Goal: Information Seeking & Learning: Learn about a topic

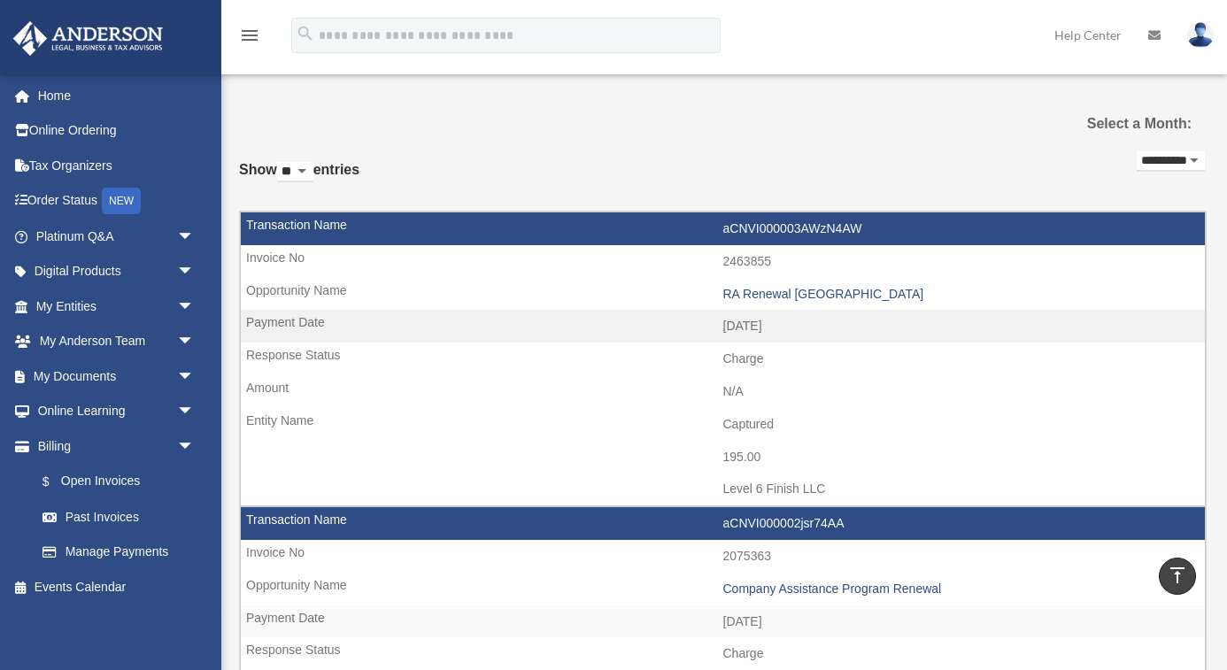
scroll to position [845, 0]
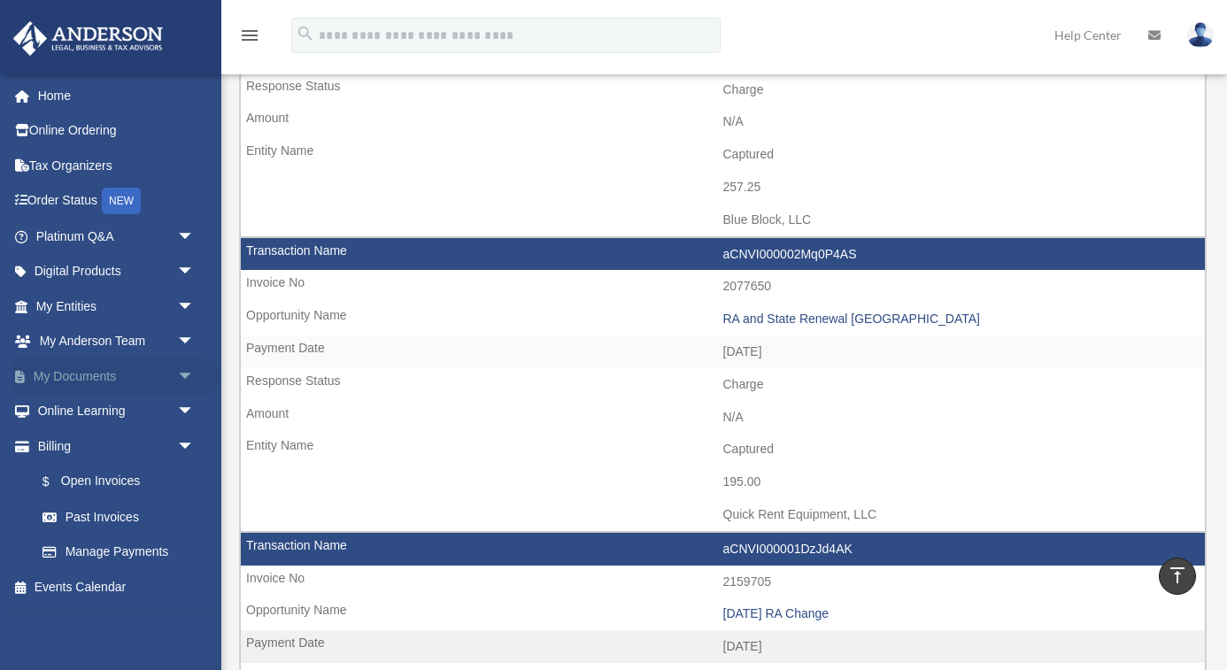
click at [144, 360] on link "My Documents arrow_drop_down" at bounding box center [116, 376] width 209 height 35
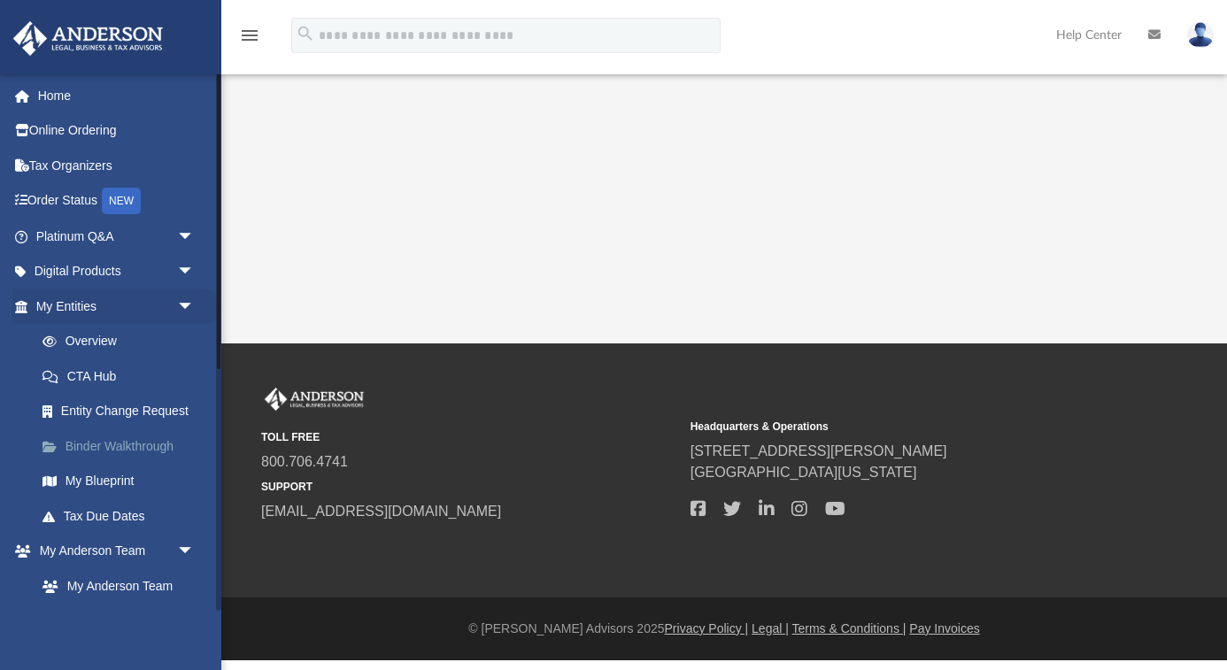
click at [143, 436] on link "Binder Walkthrough" at bounding box center [123, 446] width 197 height 35
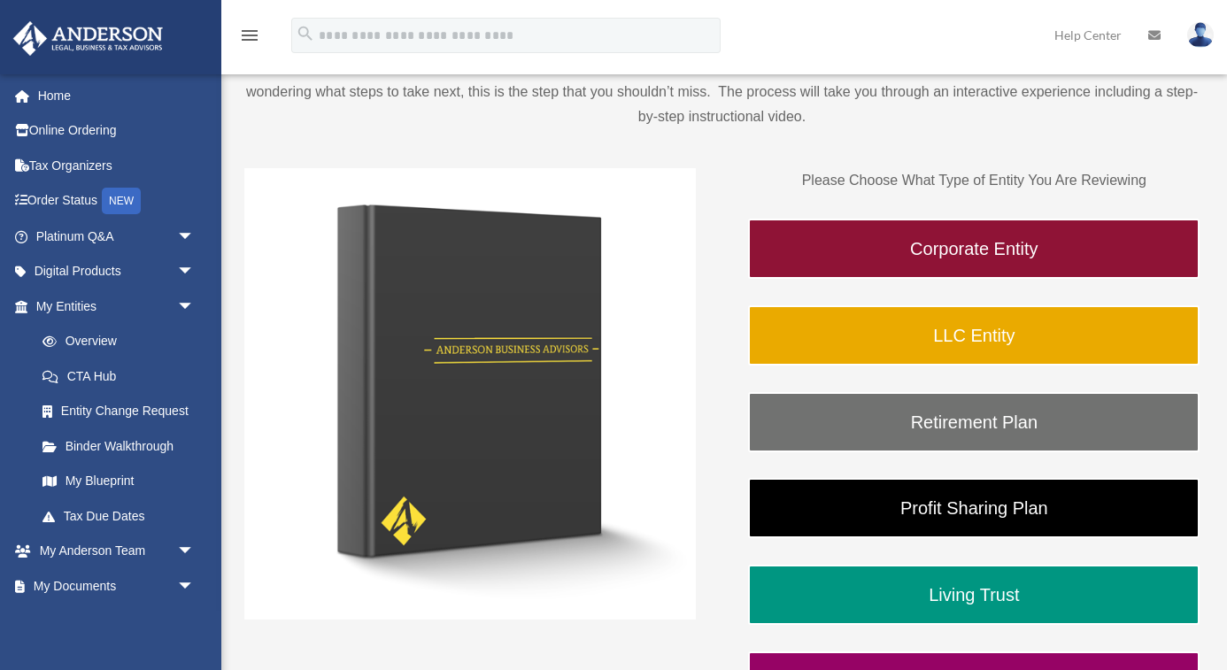
scroll to position [178, 0]
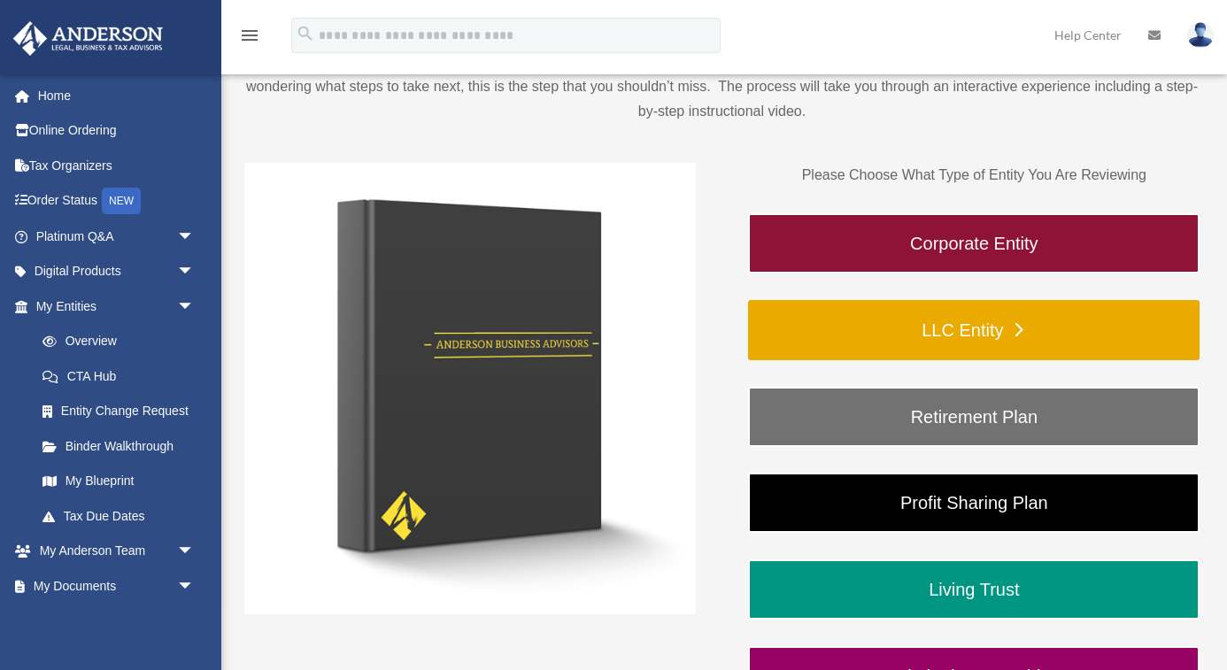
click at [832, 332] on link "LLC Entity" at bounding box center [974, 330] width 452 height 60
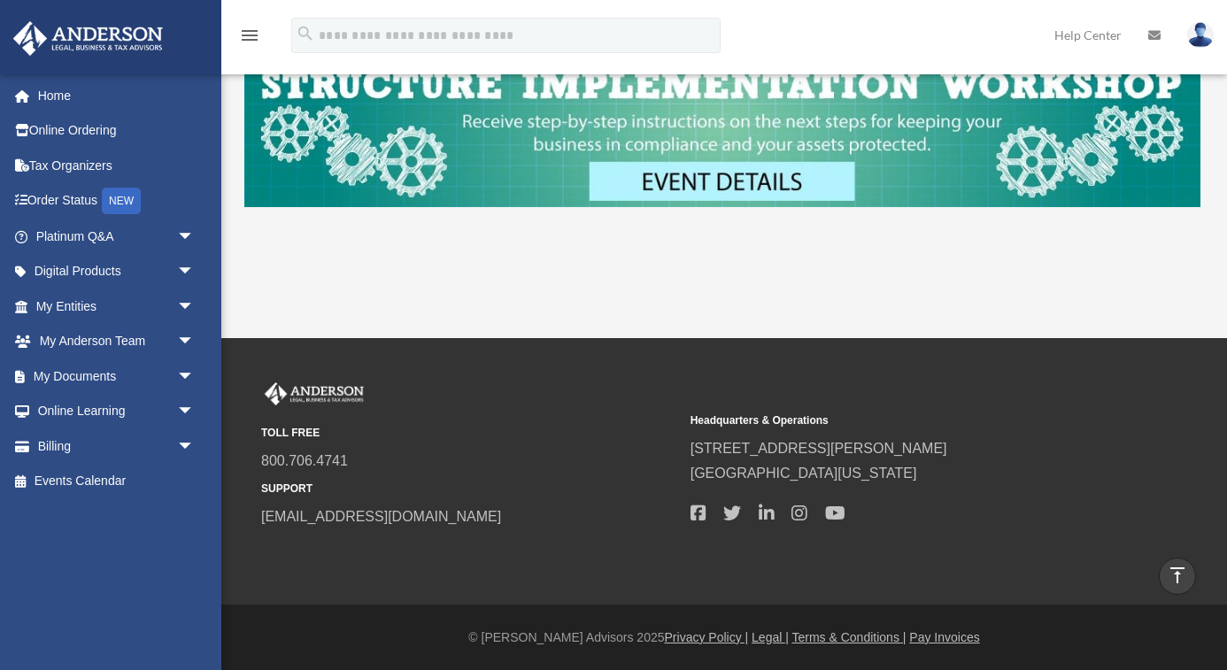
scroll to position [781, 0]
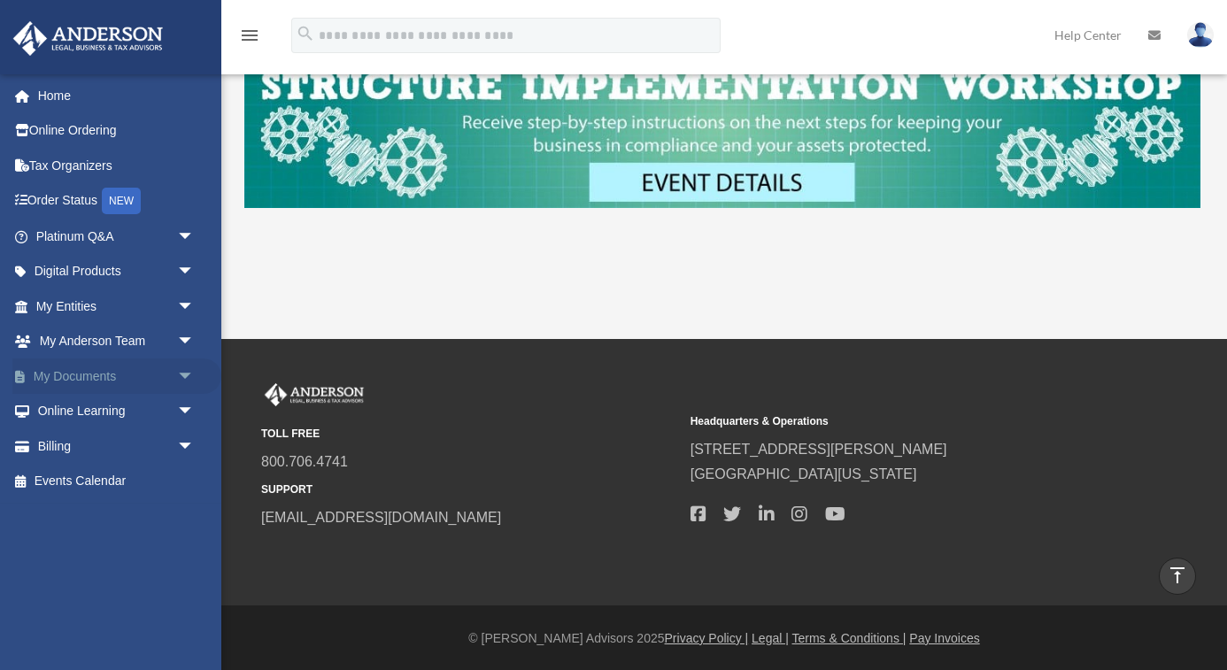
click at [137, 367] on link "My Documents arrow_drop_down" at bounding box center [116, 376] width 209 height 35
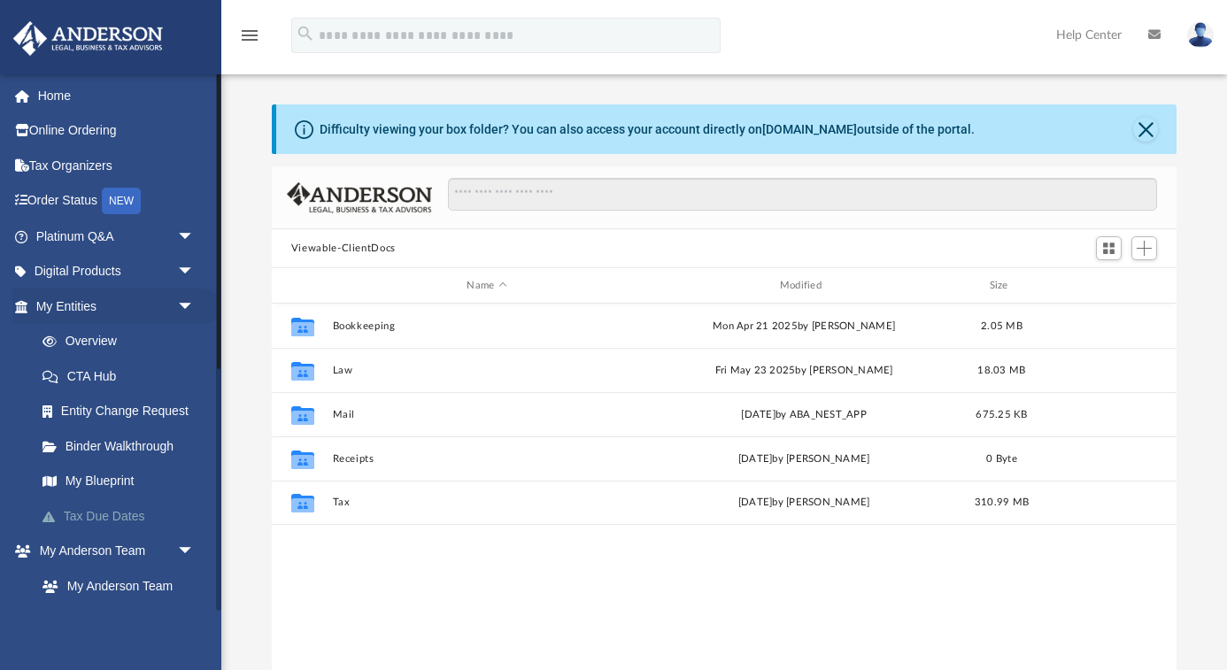
scroll to position [403, 906]
click at [183, 267] on span "arrow_drop_down" at bounding box center [194, 272] width 35 height 36
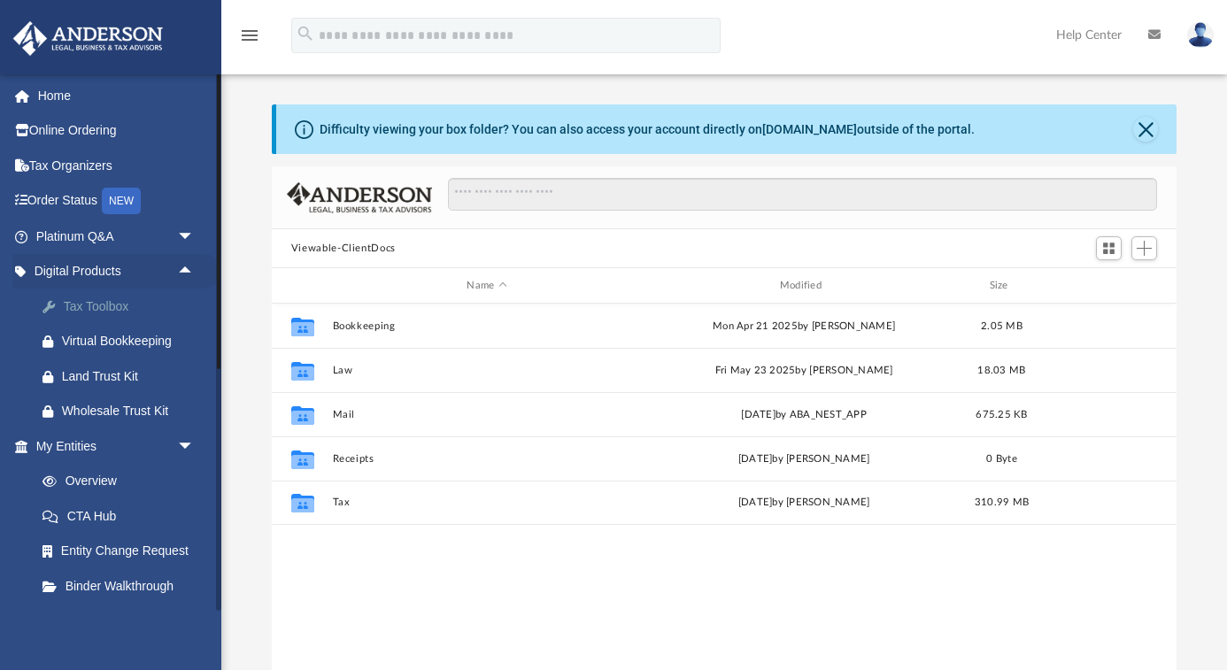
click at [174, 302] on div "Tax Toolbox" at bounding box center [130, 307] width 137 height 22
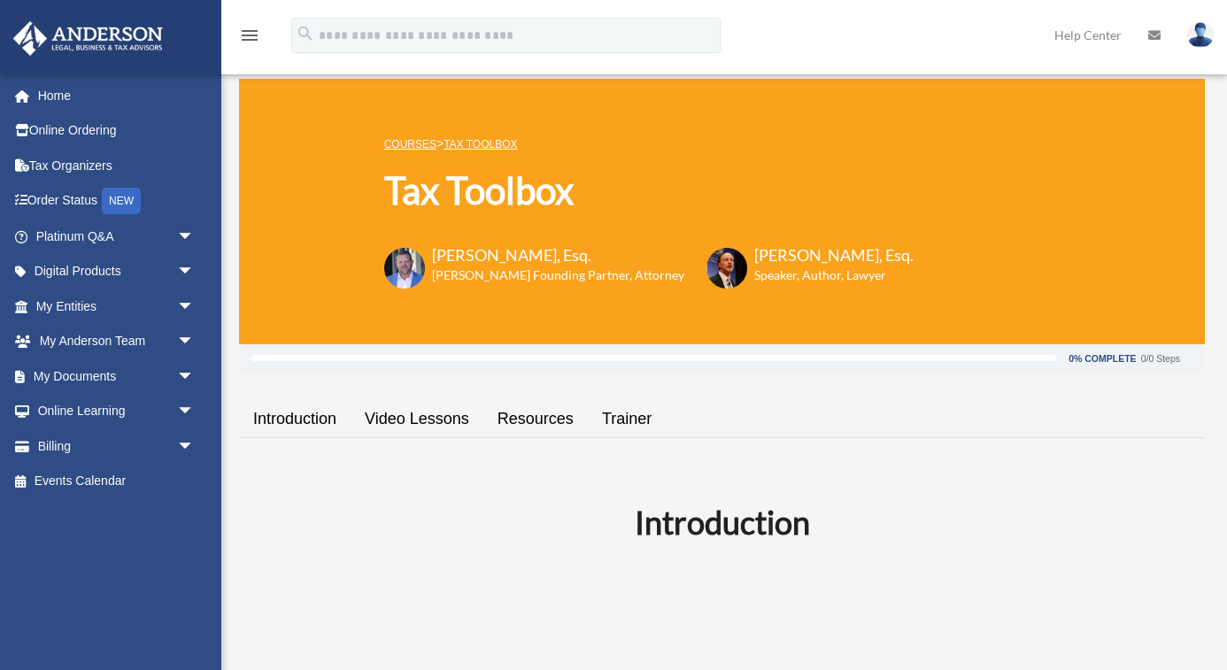
click at [304, 417] on link "Introduction" at bounding box center [295, 419] width 112 height 50
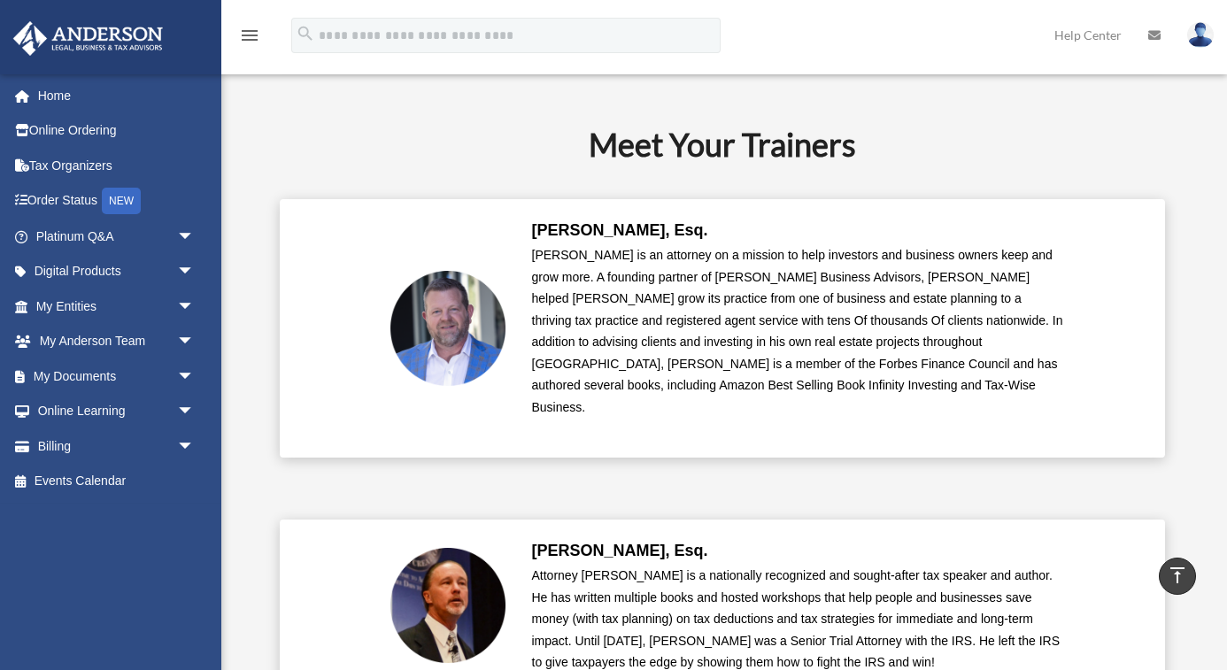
scroll to position [3955, 0]
click at [188, 410] on span "arrow_drop_down" at bounding box center [194, 412] width 35 height 36
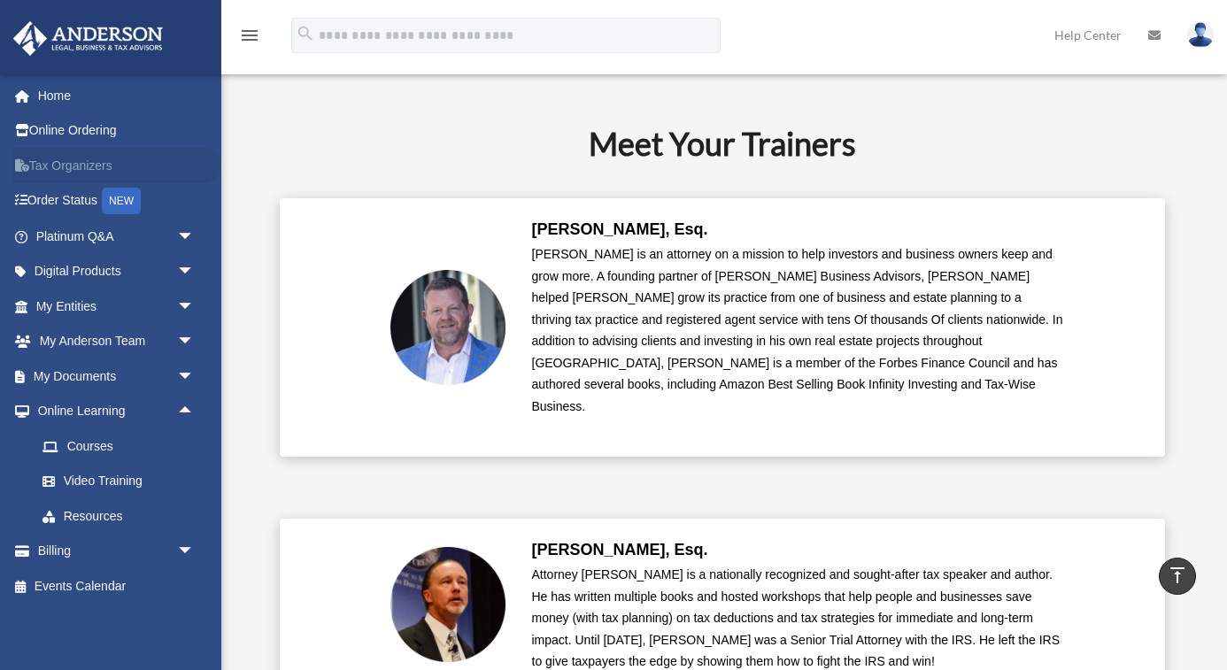
click at [142, 162] on link "Tax Organizers" at bounding box center [116, 165] width 209 height 35
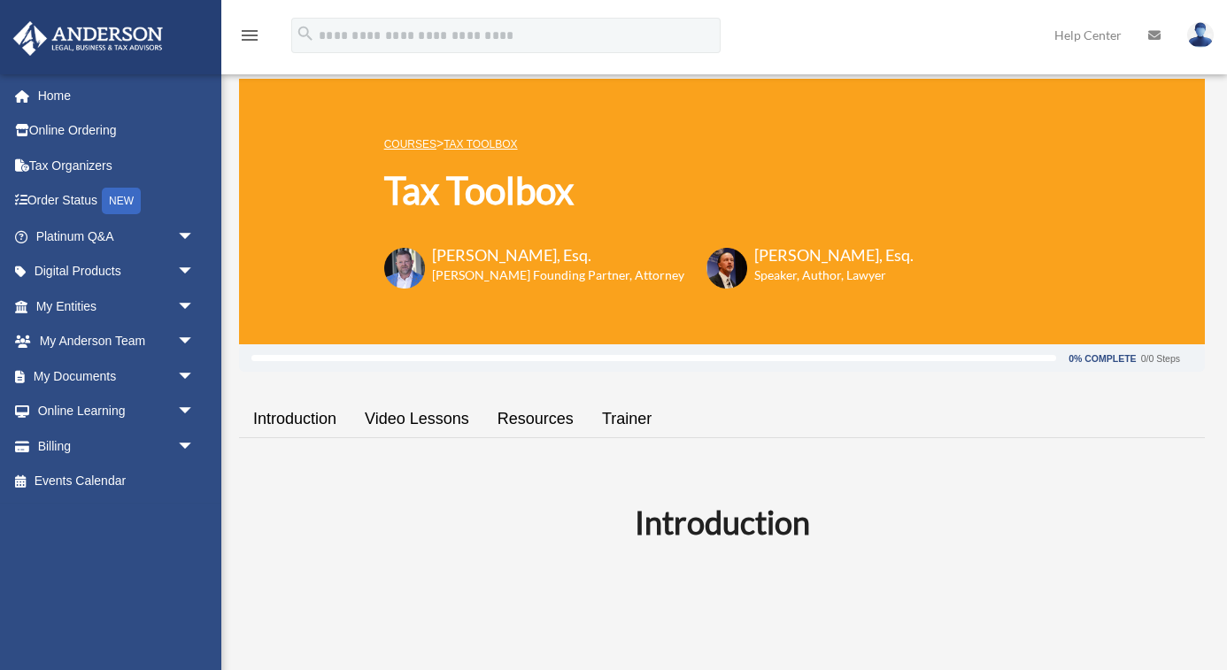
scroll to position [500, 0]
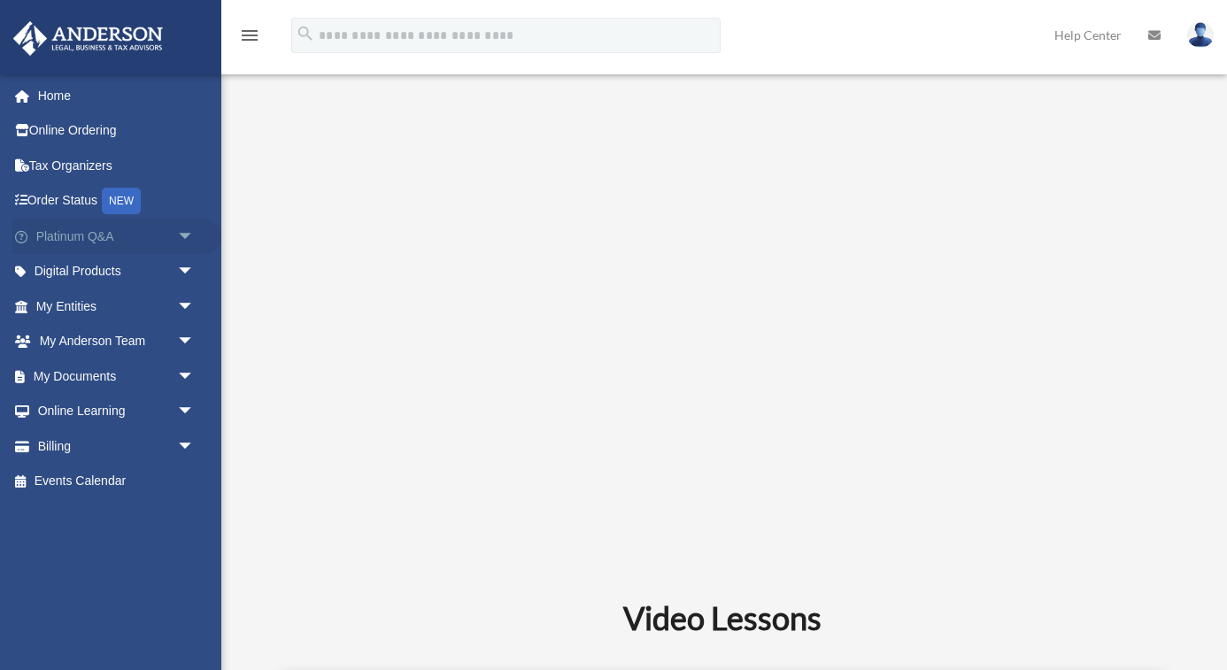
click at [116, 233] on link "Platinum Q&A arrow_drop_down" at bounding box center [116, 236] width 209 height 35
click at [69, 97] on link "Home" at bounding box center [116, 95] width 209 height 35
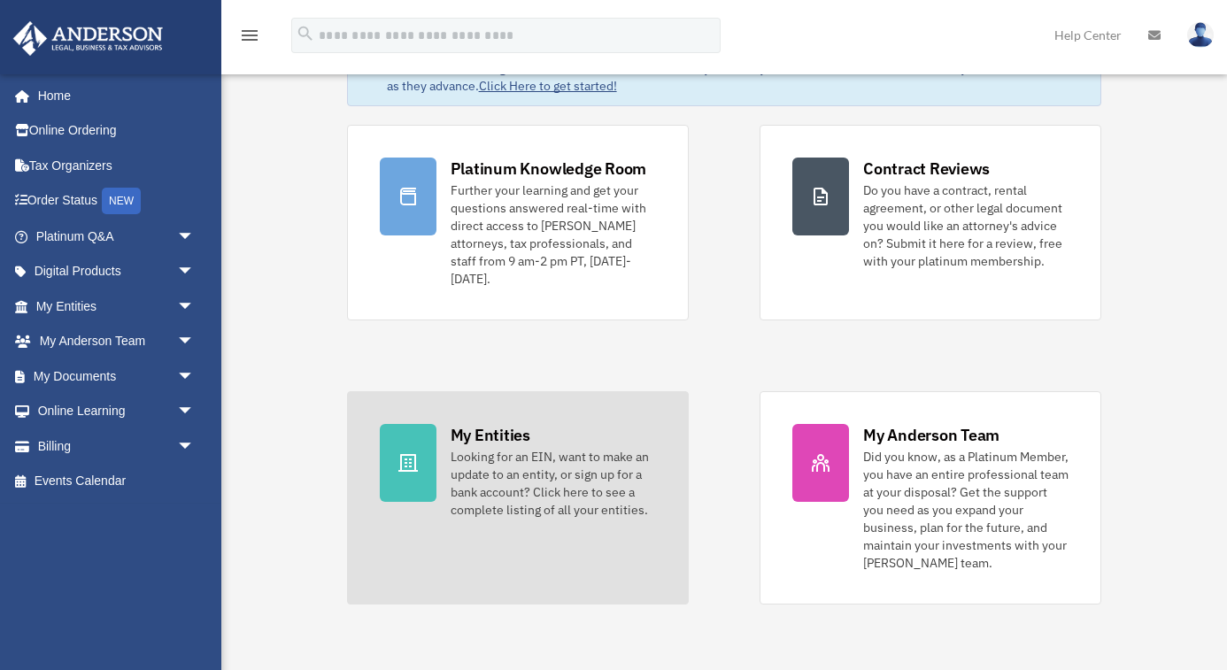
scroll to position [176, 0]
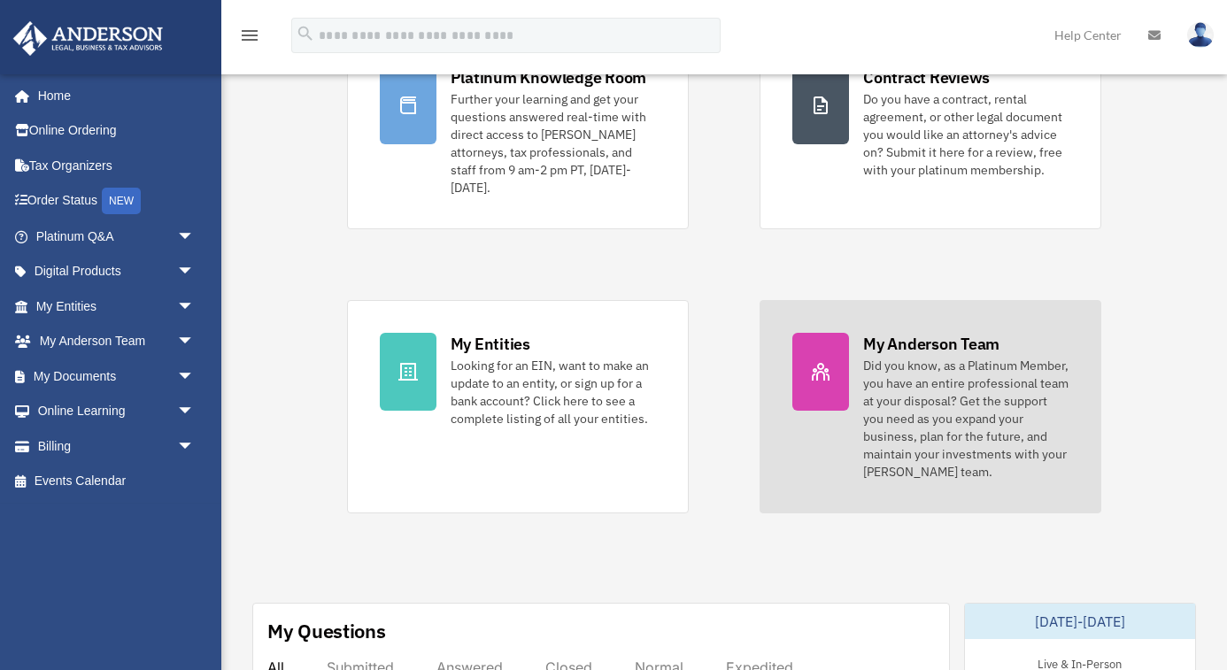
click at [846, 368] on div at bounding box center [820, 372] width 57 height 78
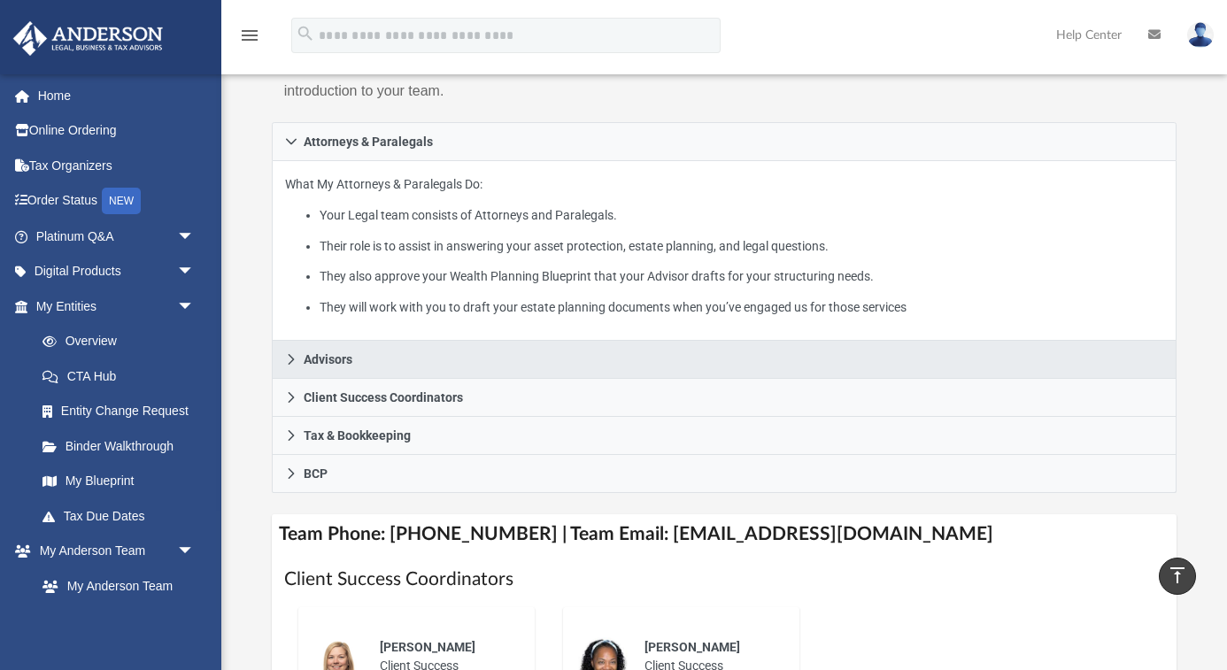
scroll to position [318, 0]
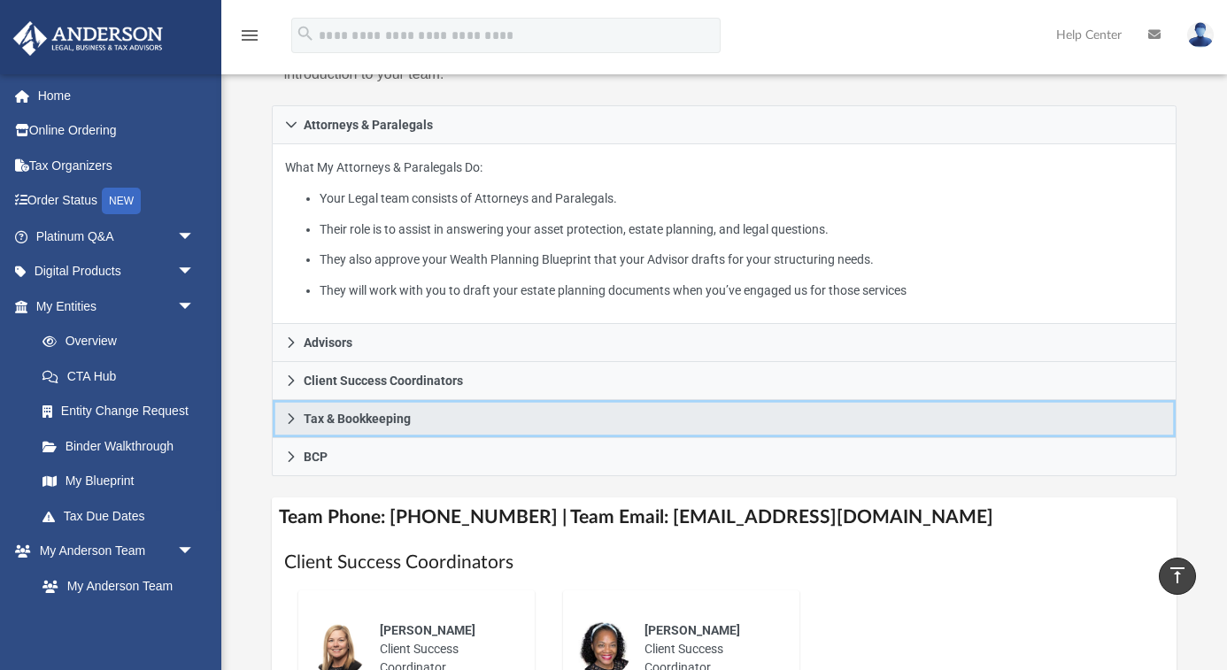
click at [524, 400] on link "Tax & Bookkeeping" at bounding box center [724, 419] width 905 height 38
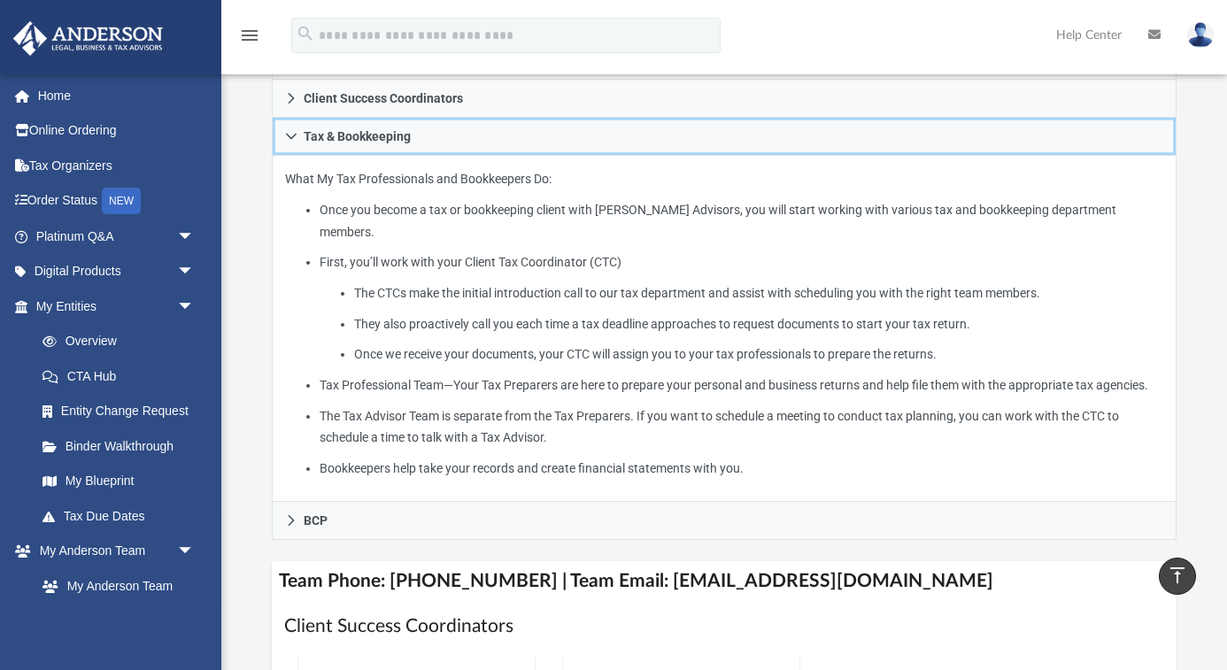
scroll to position [422, 0]
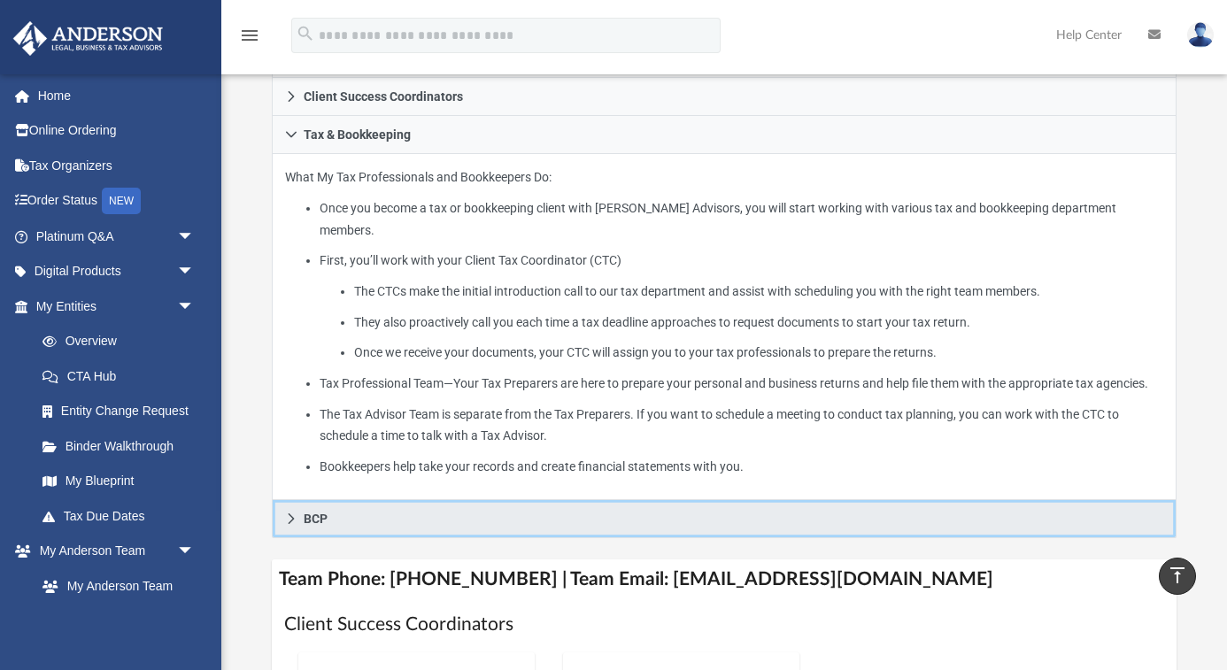
click at [444, 502] on link "BCP" at bounding box center [724, 519] width 905 height 38
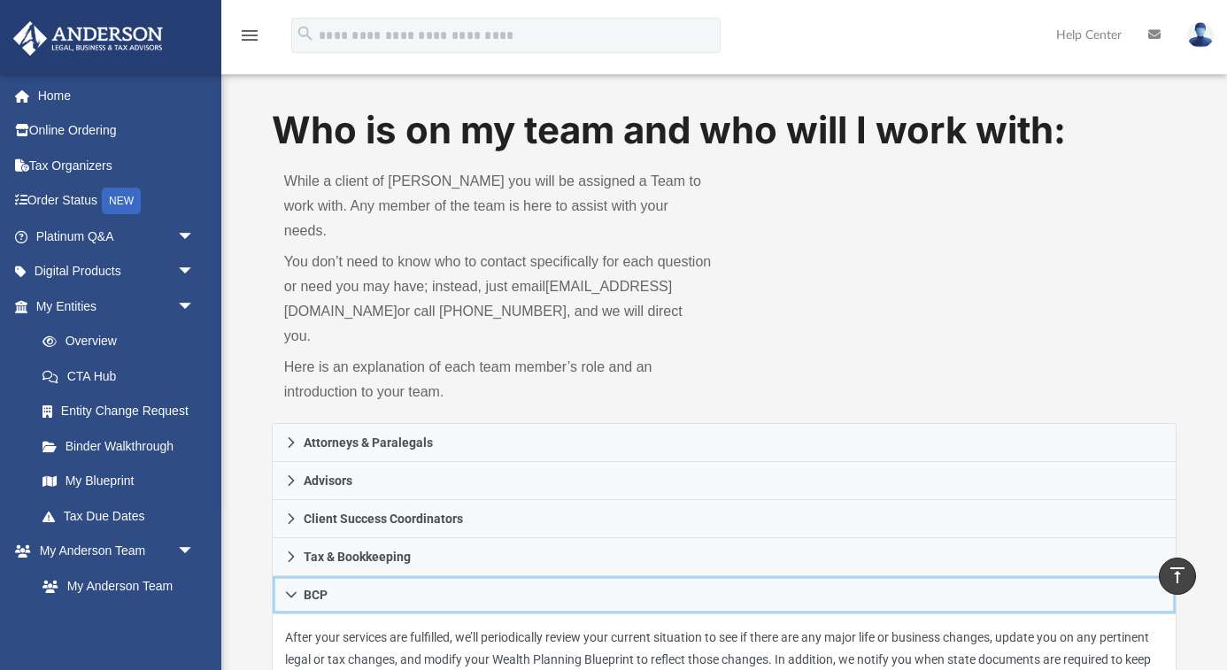
scroll to position [0, 0]
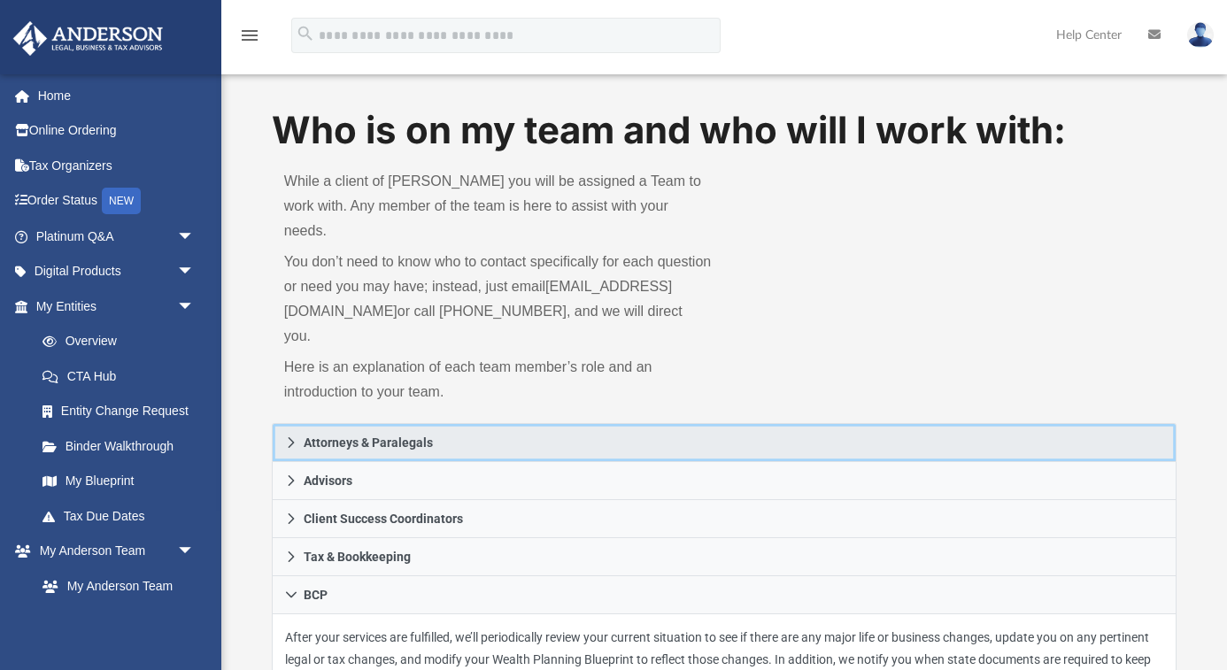
click at [416, 436] on span "Attorneys & Paralegals" at bounding box center [368, 442] width 129 height 12
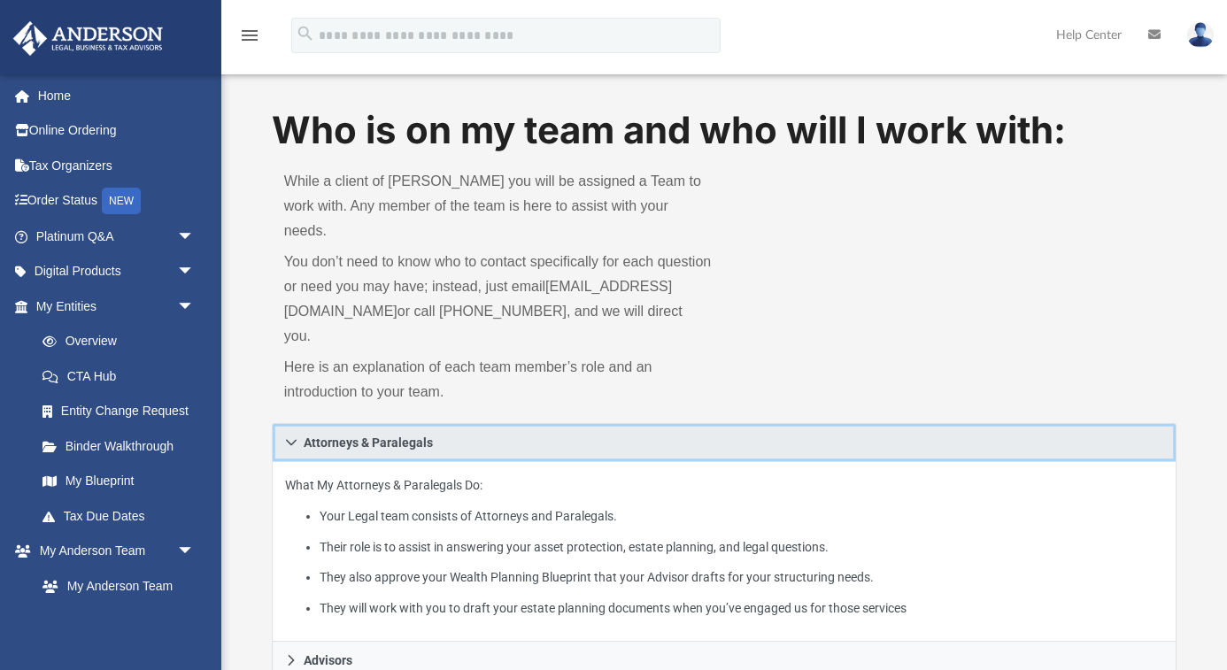
click at [416, 436] on span "Attorneys & Paralegals" at bounding box center [368, 442] width 129 height 12
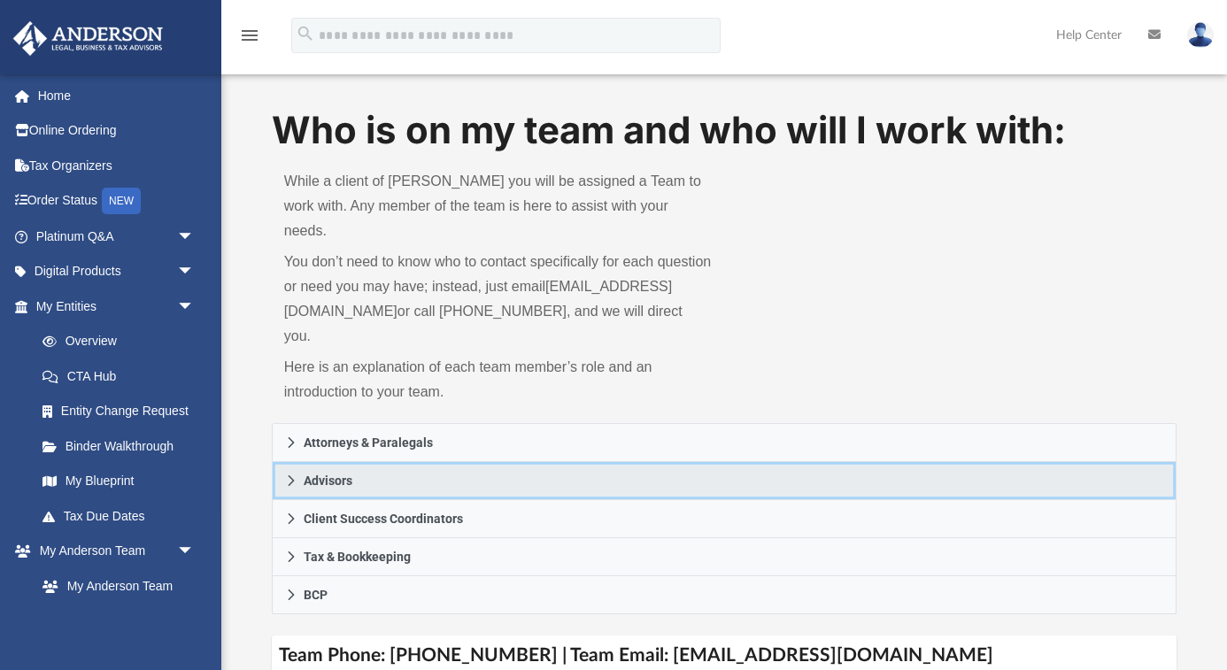
click at [389, 463] on link "Advisors" at bounding box center [724, 481] width 905 height 38
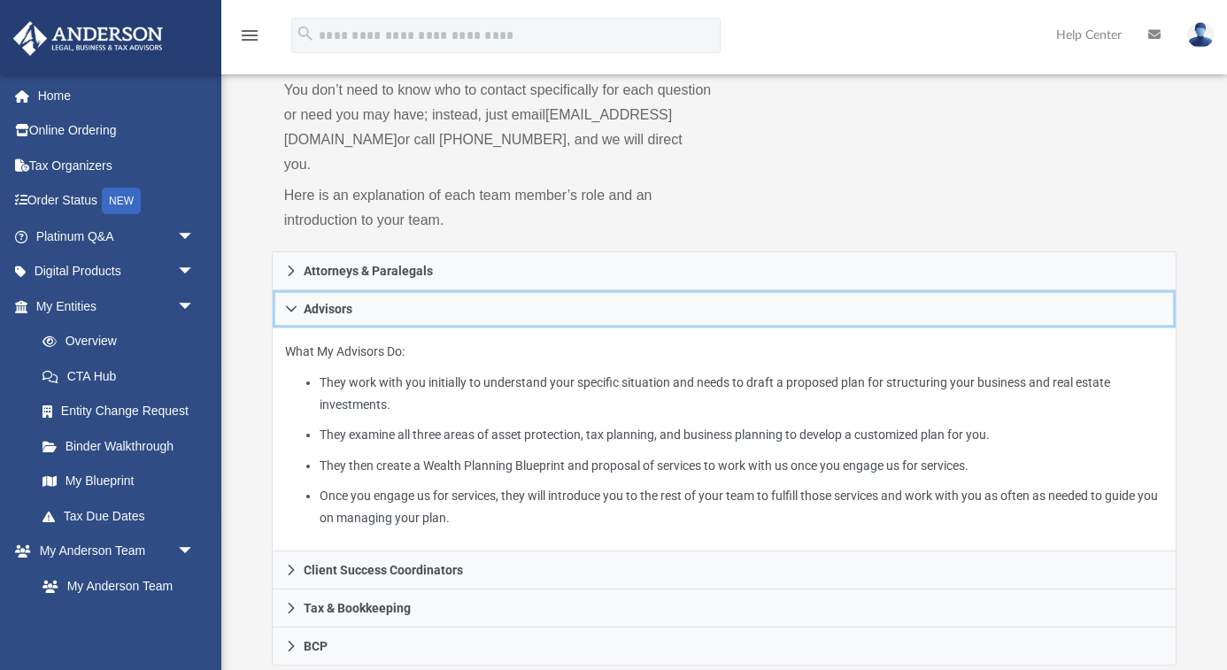
scroll to position [176, 0]
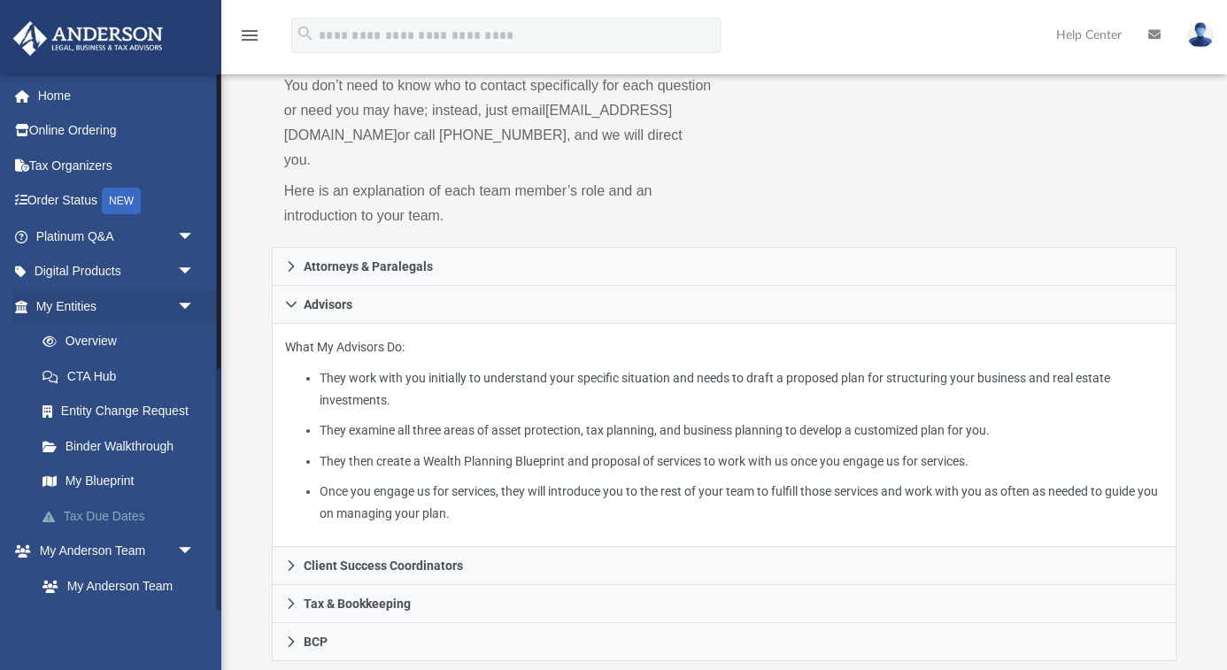
click at [138, 509] on link "Tax Due Dates" at bounding box center [123, 515] width 197 height 35
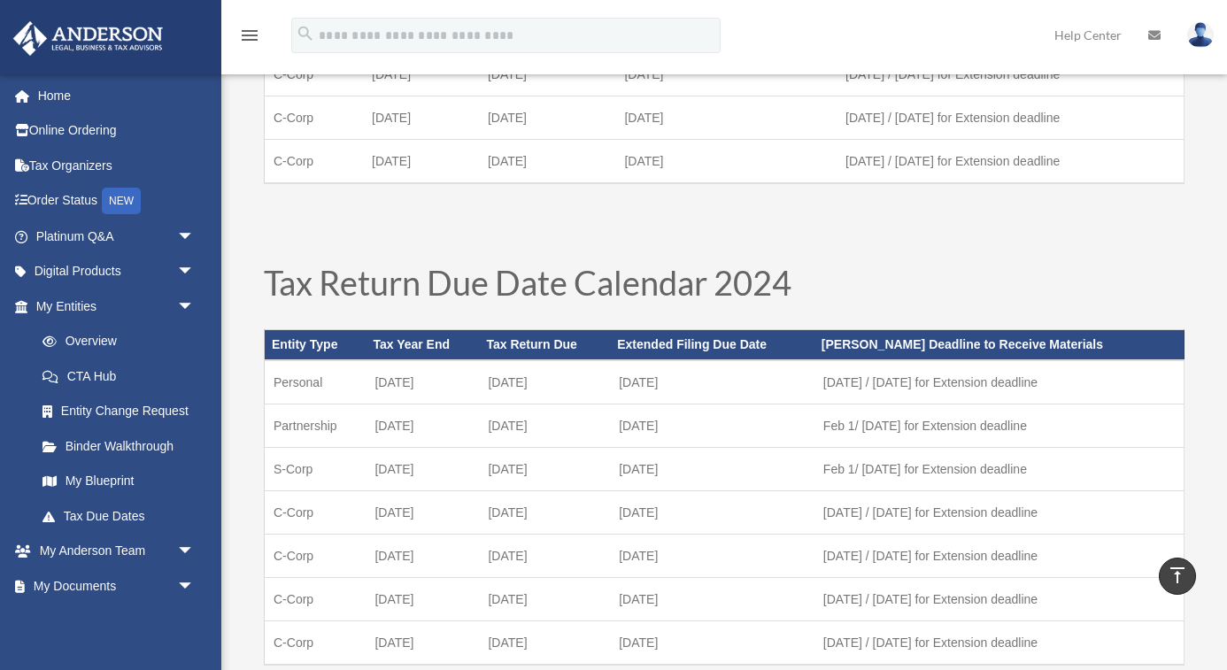
scroll to position [390, 0]
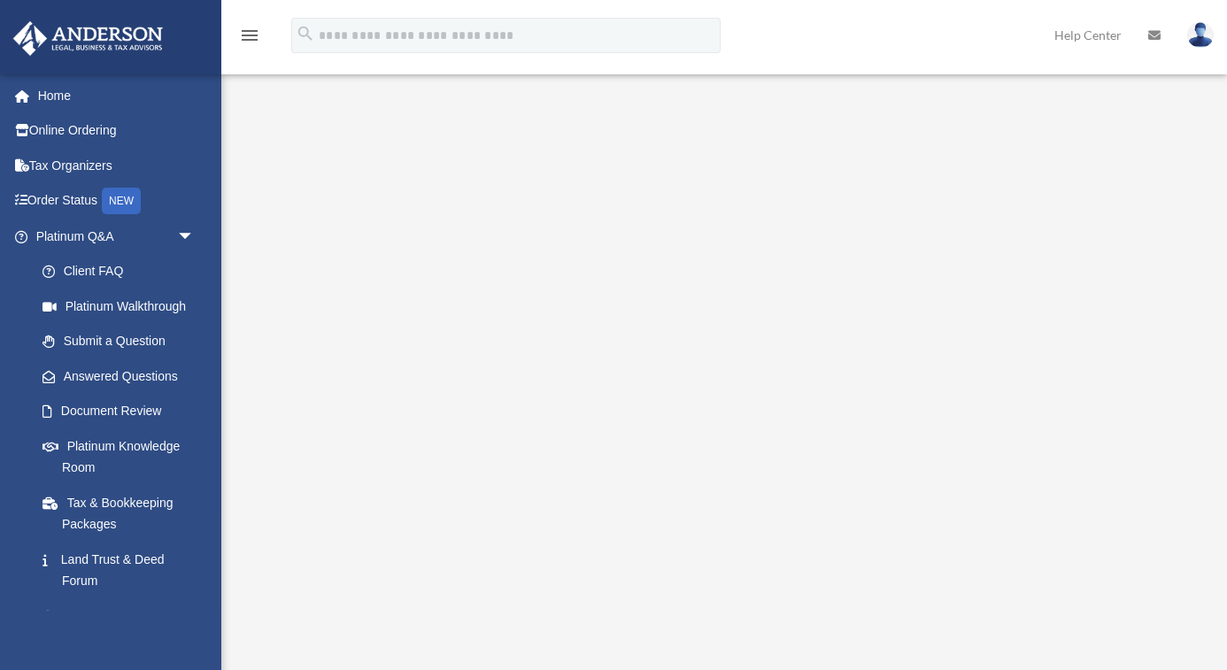
scroll to position [68, 0]
click at [958, 614] on div "<span data-mce-type="bookmark" style="display: inline-block; width: 0px; overfl…" at bounding box center [722, 327] width 966 height 589
